Goal: Task Accomplishment & Management: Complete application form

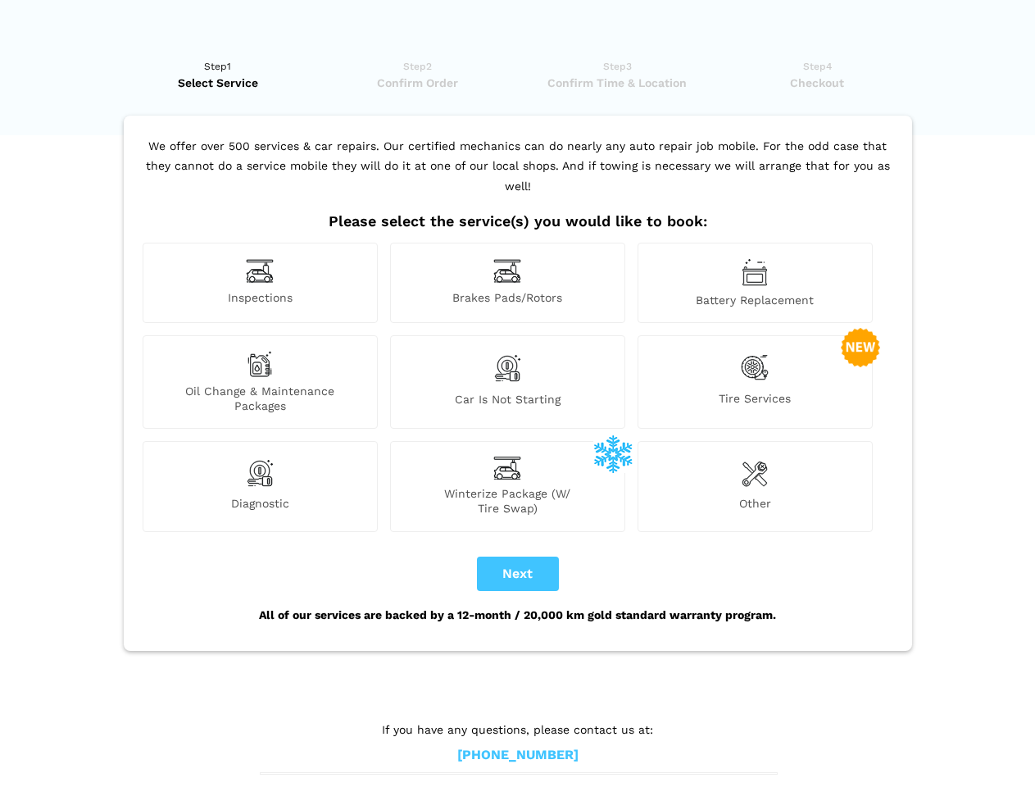
click at [260, 283] on img at bounding box center [260, 270] width 28 height 25
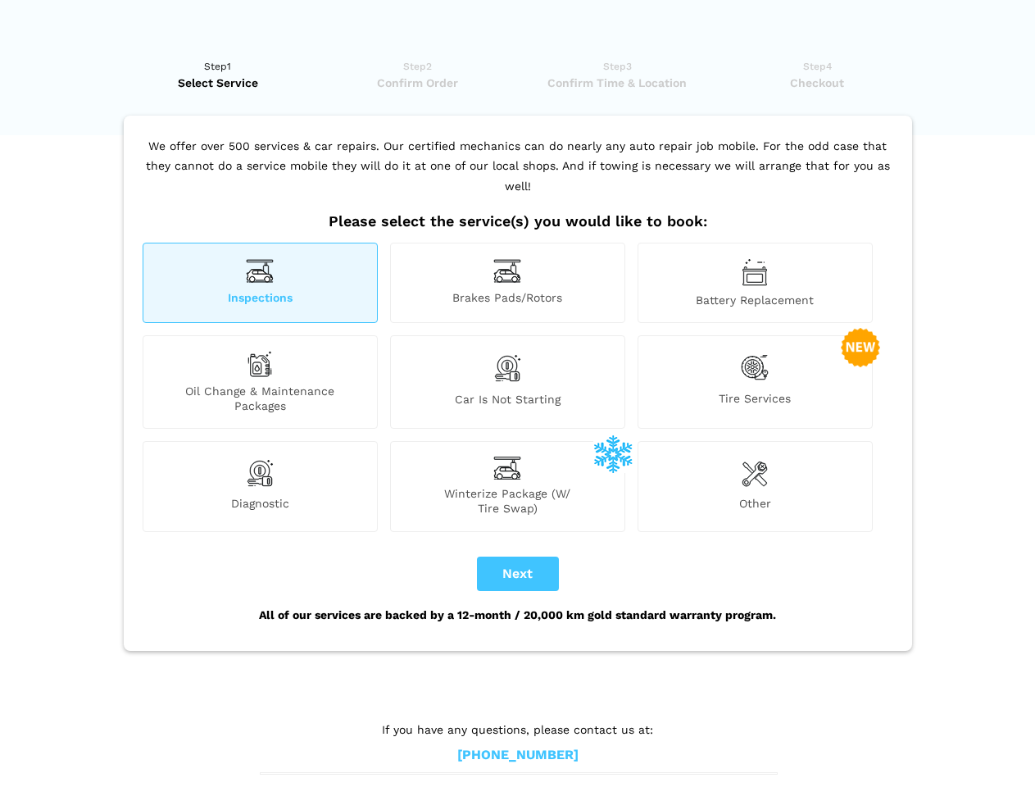
click at [507, 283] on img at bounding box center [507, 270] width 28 height 25
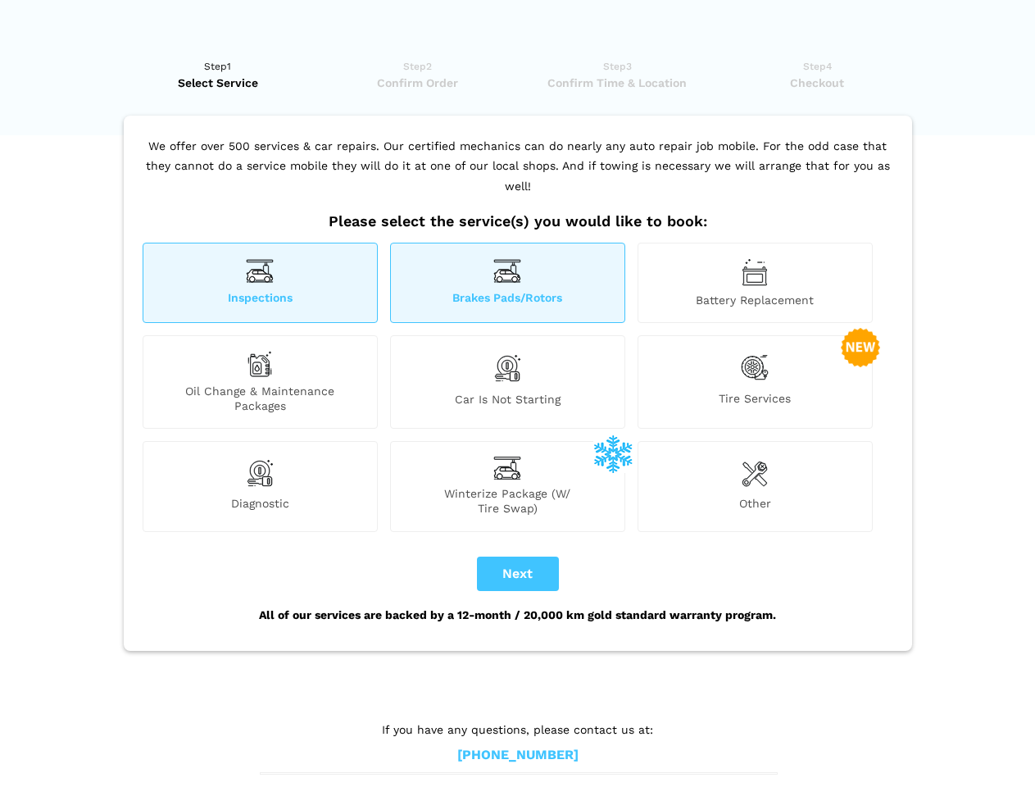
click at [755, 283] on img at bounding box center [755, 272] width 26 height 28
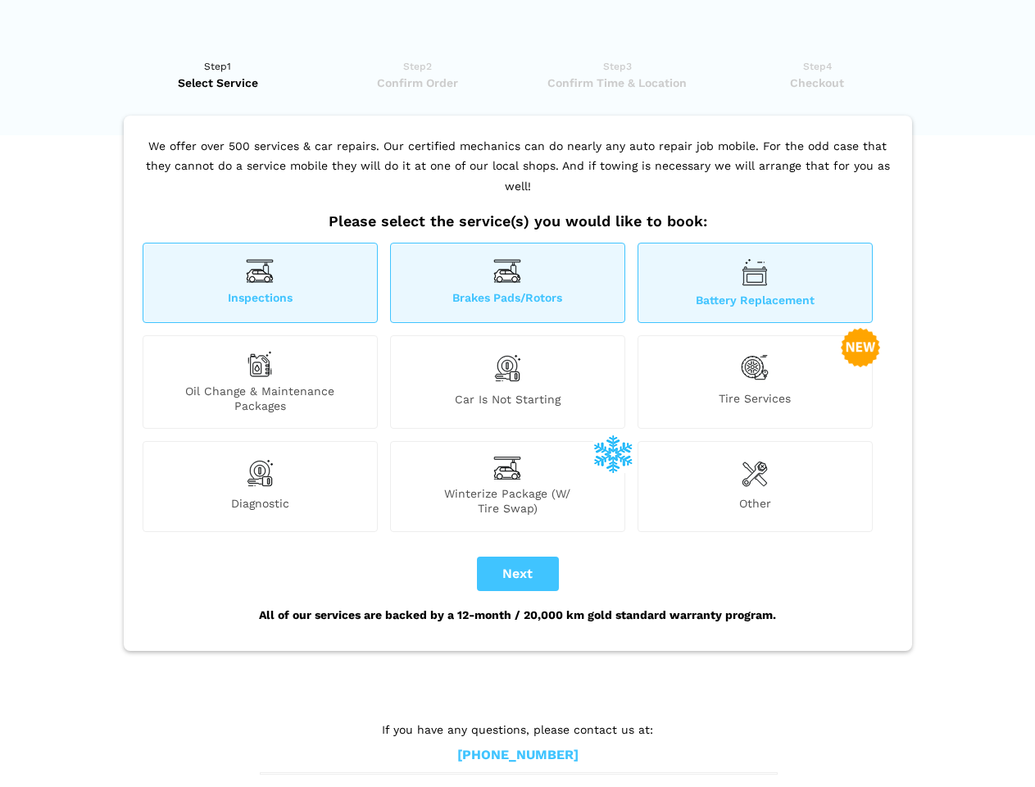
click at [260, 382] on div "Oil Change & Maintenance Packages" at bounding box center [260, 381] width 235 height 93
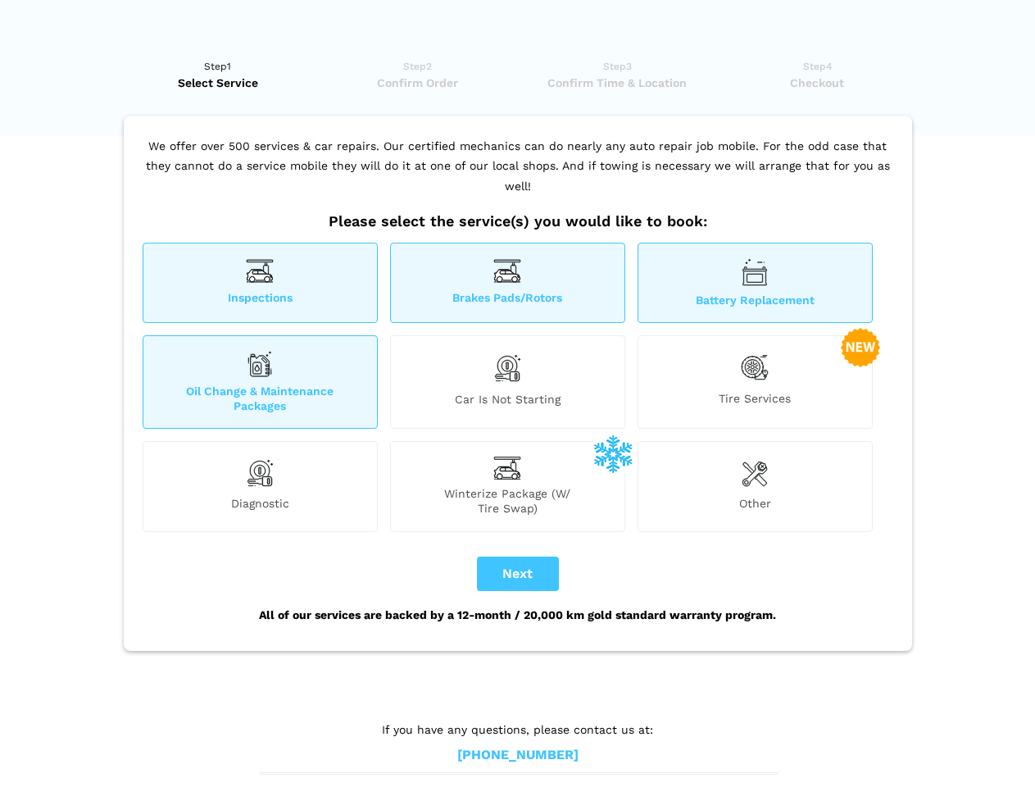
click at [507, 382] on img at bounding box center [507, 368] width 28 height 34
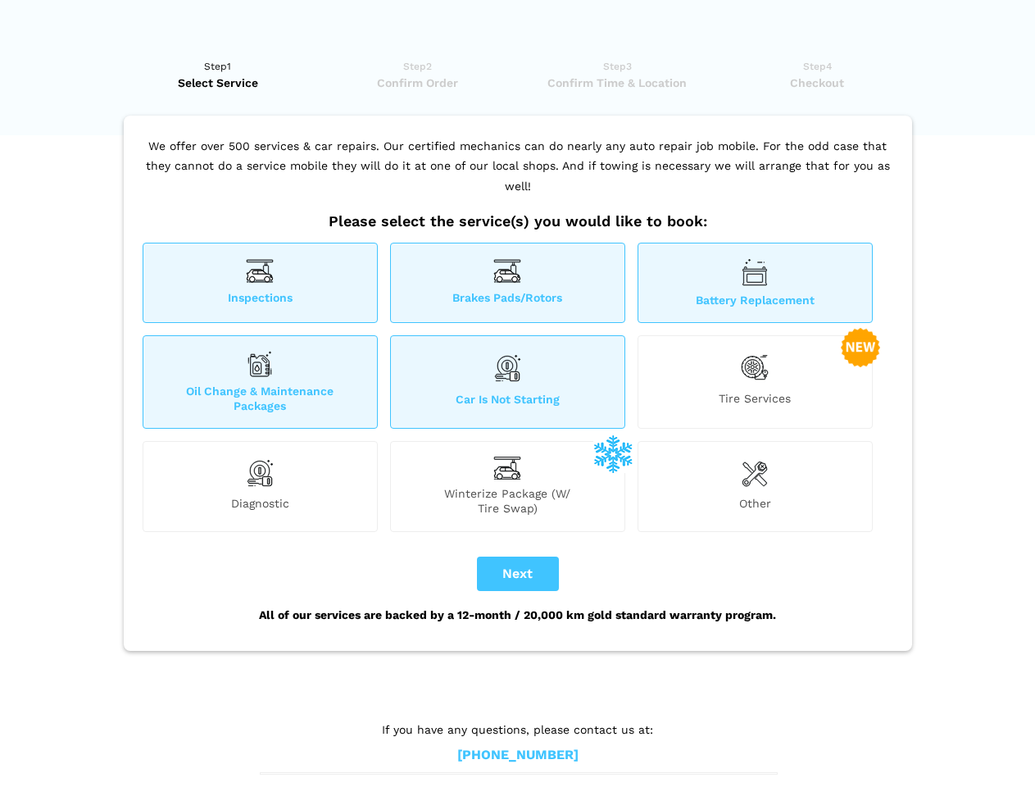
click at [755, 382] on img at bounding box center [755, 368] width 28 height 34
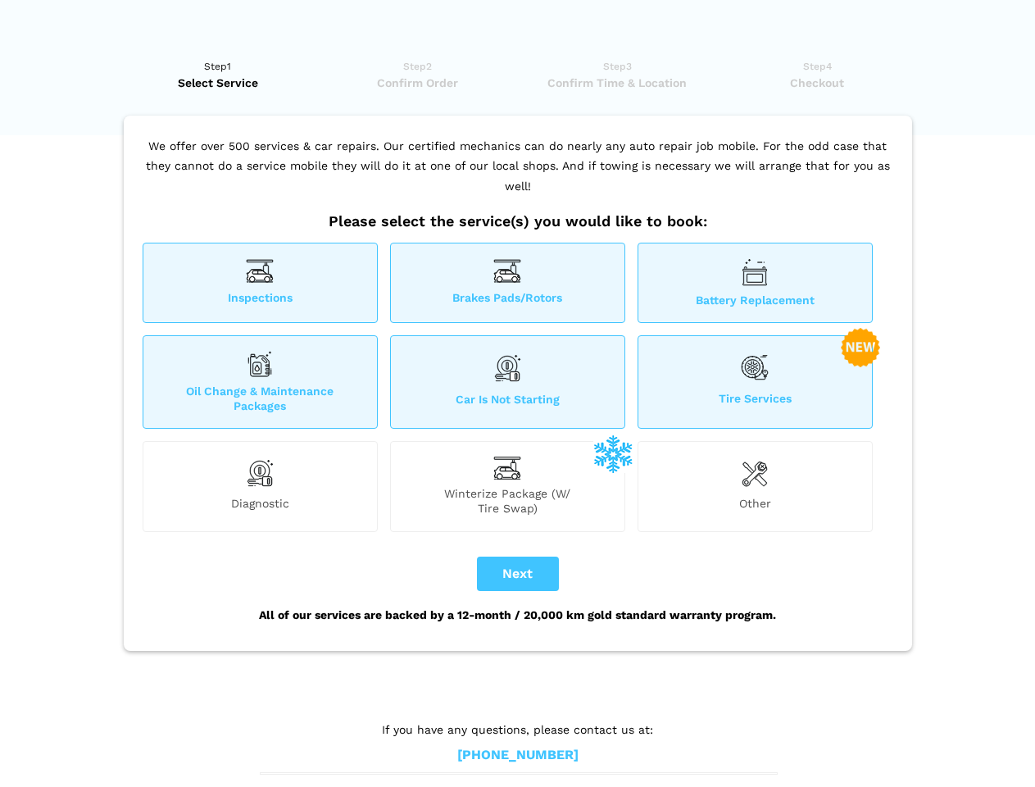
click at [260, 486] on img at bounding box center [260, 472] width 28 height 33
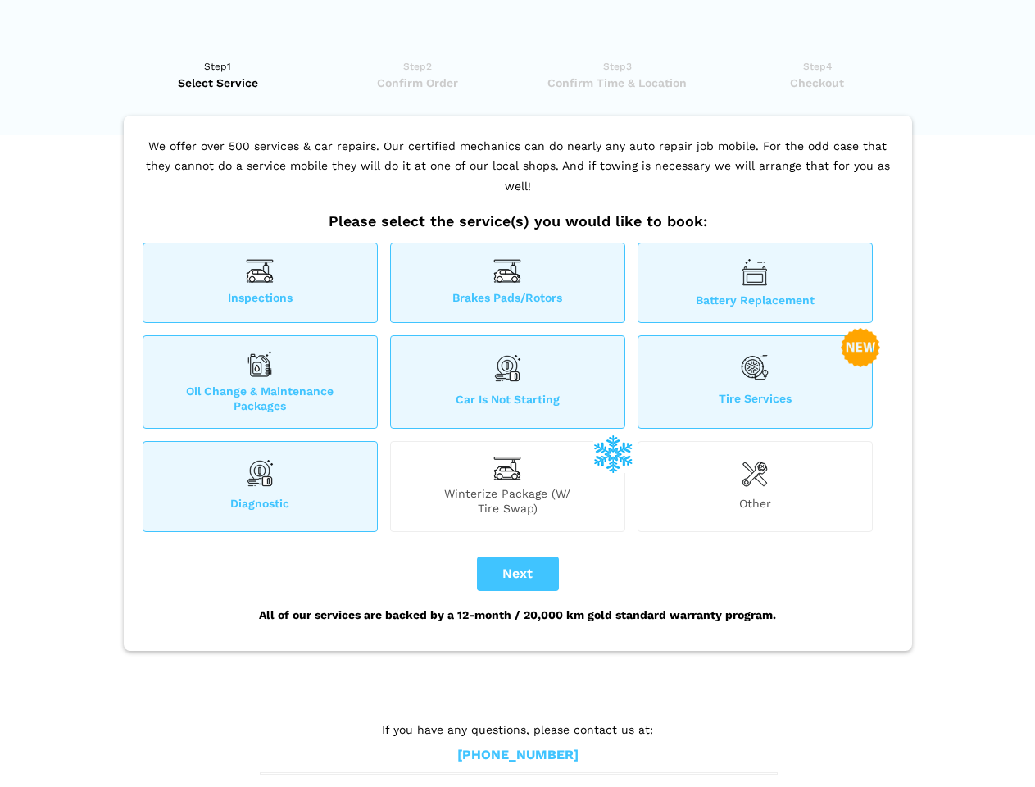
click at [507, 486] on span "Winterize Package (W/ Tire Swap)" at bounding box center [508, 501] width 234 height 30
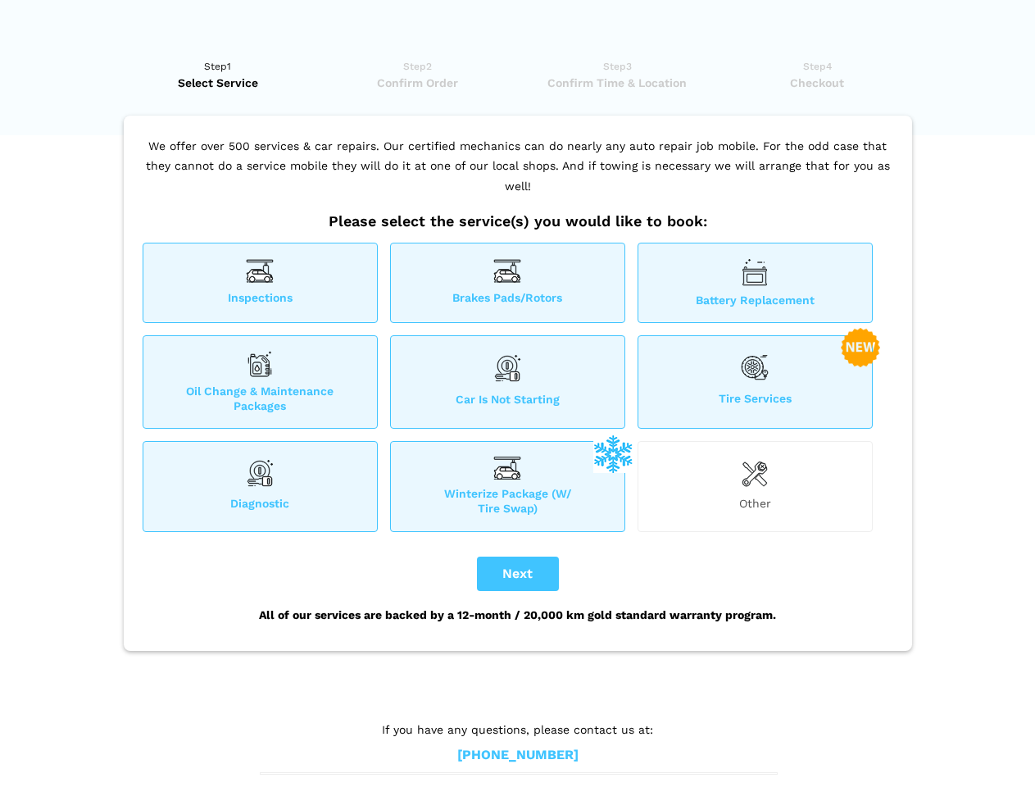
click at [755, 486] on img at bounding box center [755, 472] width 26 height 33
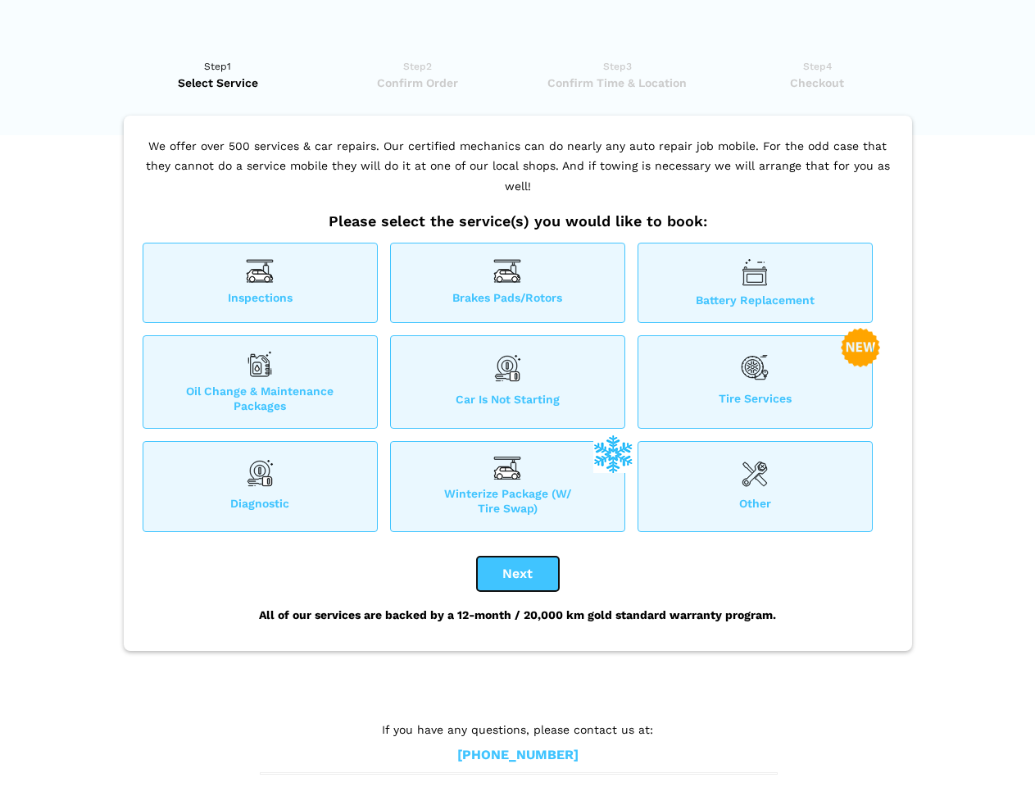
click at [518, 574] on button "Next" at bounding box center [518, 573] width 82 height 34
checkbox input "true"
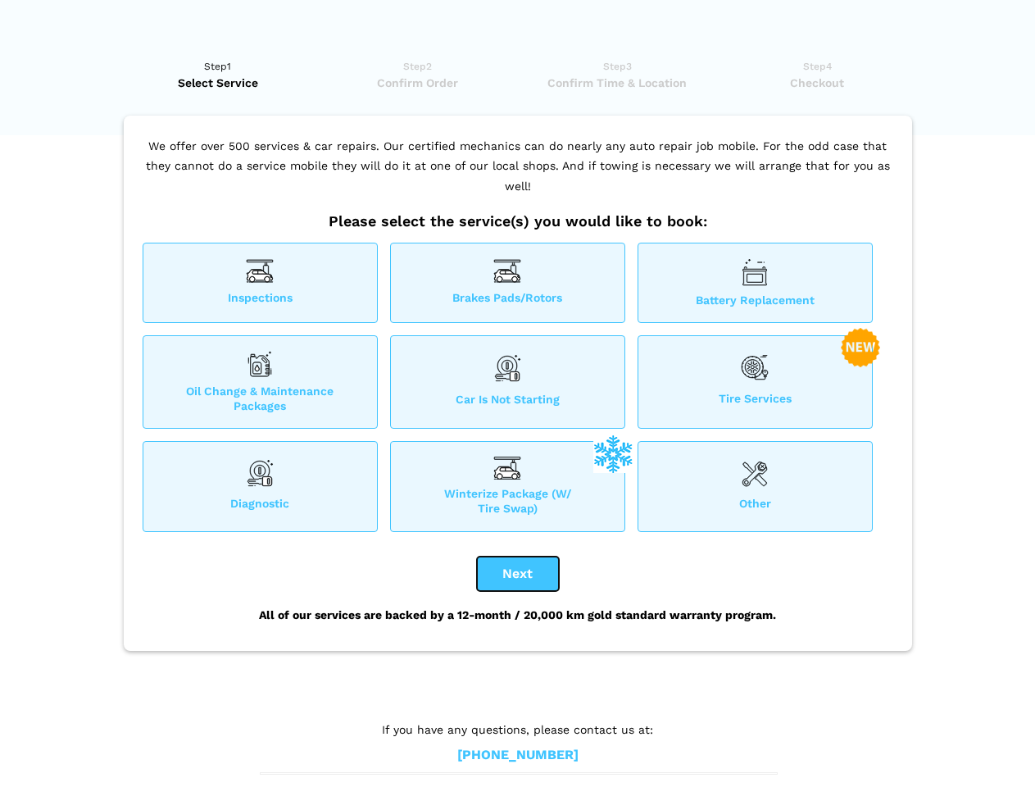
checkbox input "true"
